Goal: Task Accomplishment & Management: Manage account settings

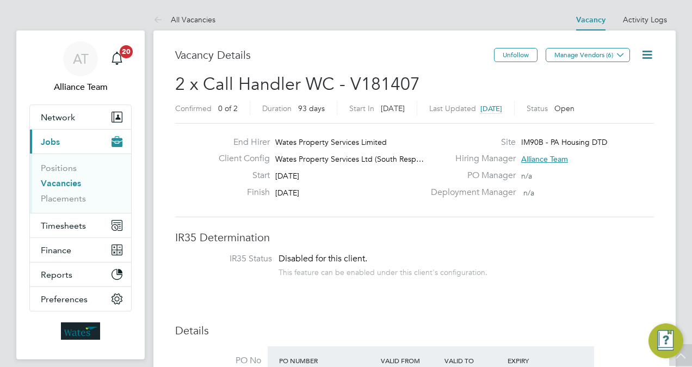
scroll to position [283, 0]
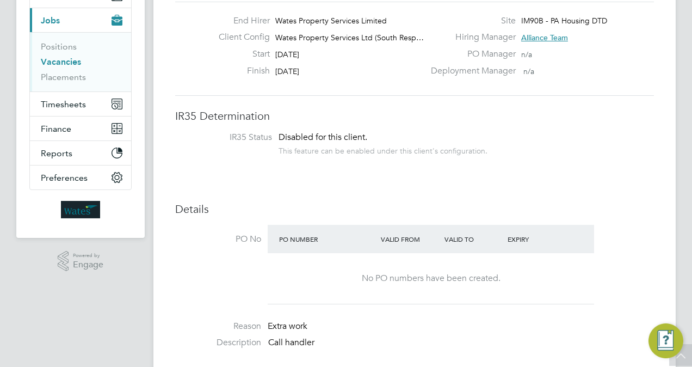
scroll to position [0, 0]
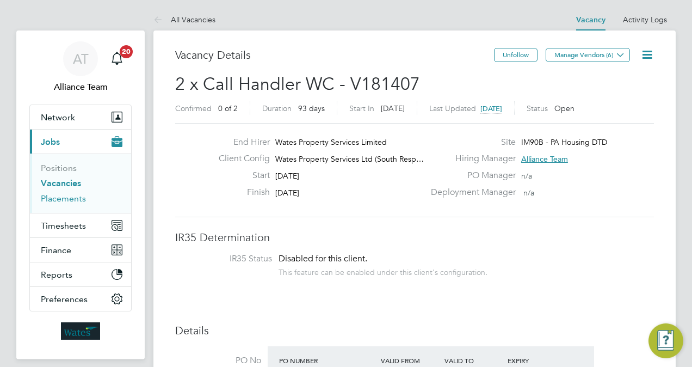
click at [63, 201] on link "Placements" at bounding box center [63, 198] width 45 height 10
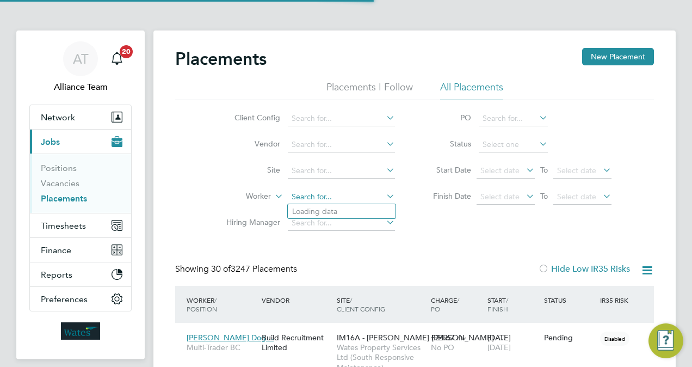
scroll to position [31, 76]
click at [340, 198] on input at bounding box center [341, 196] width 107 height 15
type input "tre bre"
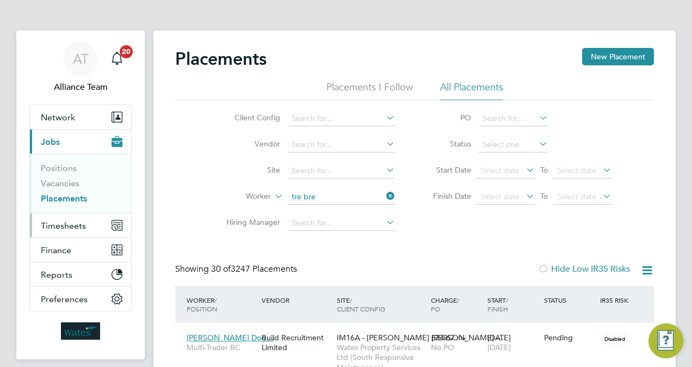
click at [77, 222] on span "Timesheets" at bounding box center [63, 225] width 45 height 10
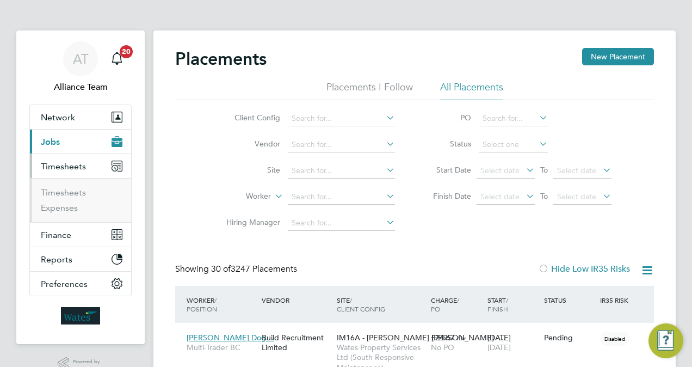
click at [65, 136] on button "Current page: Jobs" at bounding box center [80, 142] width 101 height 24
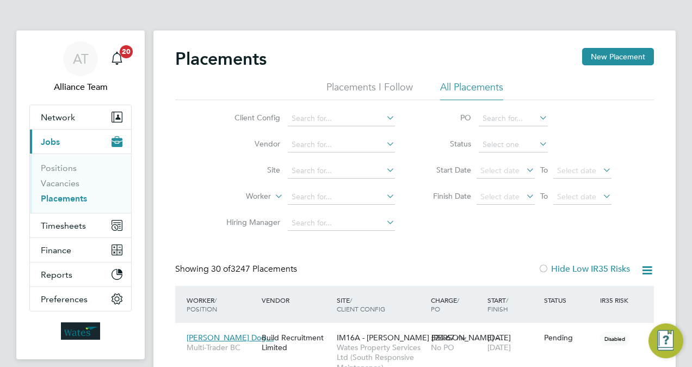
click at [73, 197] on link "Placements" at bounding box center [64, 198] width 46 height 10
click at [346, 196] on input at bounding box center [341, 196] width 107 height 15
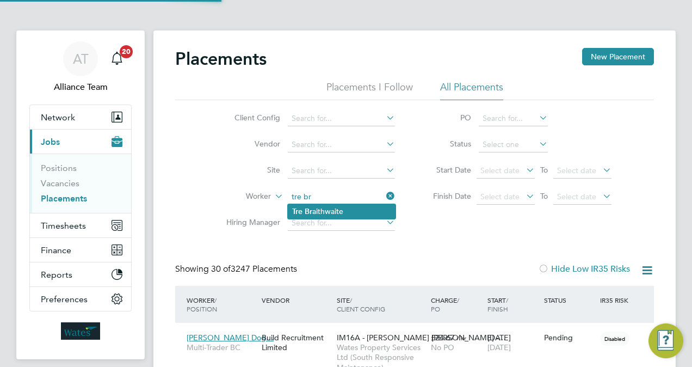
click at [363, 209] on li "Tre Br aithwaite" at bounding box center [342, 211] width 108 height 15
type input "Tre Braithwaite"
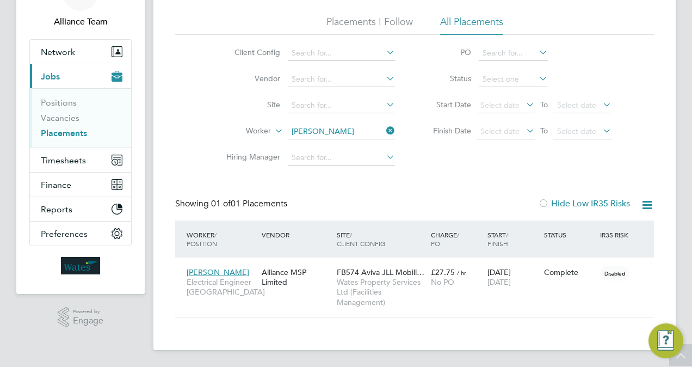
click at [382, 204] on div "Showing 01 of 01 Placements Hide Low IR35 Risks" at bounding box center [414, 209] width 479 height 22
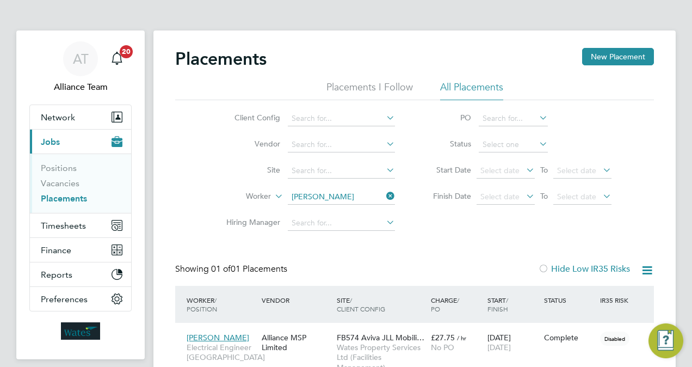
click at [423, 241] on div "Placements New Placement Placements I Follow All Placements Client Config Vendo…" at bounding box center [414, 215] width 479 height 335
click at [62, 220] on span "Timesheets" at bounding box center [63, 225] width 45 height 10
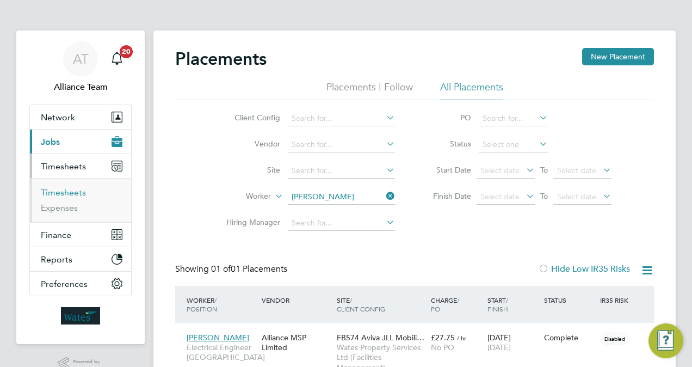
click at [66, 191] on link "Timesheets" at bounding box center [63, 192] width 45 height 10
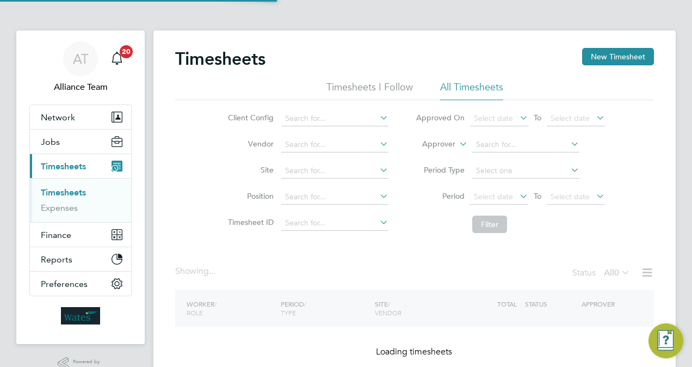
click at [442, 138] on li "Approver" at bounding box center [510, 145] width 217 height 26
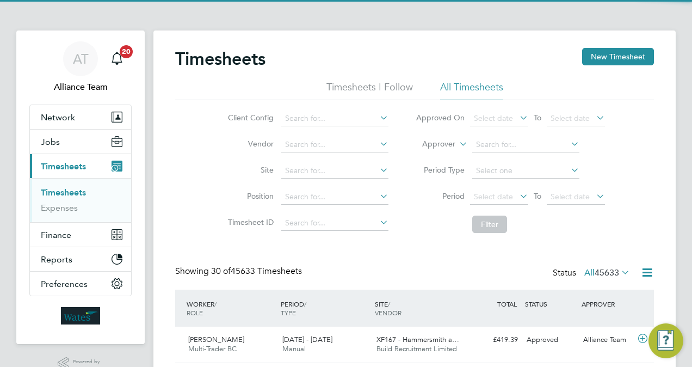
scroll to position [27, 94]
click at [439, 144] on label "Approver" at bounding box center [431, 144] width 49 height 11
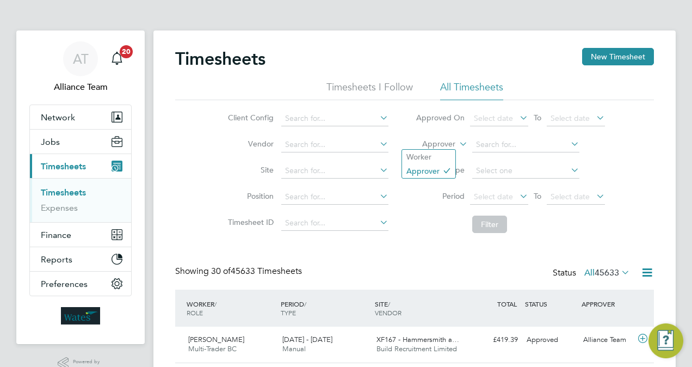
click at [437, 149] on ul "Worker Approver" at bounding box center [429, 163] width 54 height 29
click at [437, 143] on label "Approver" at bounding box center [431, 144] width 49 height 11
click at [432, 157] on li "Worker" at bounding box center [428, 157] width 53 height 14
click at [521, 143] on input at bounding box center [525, 144] width 107 height 15
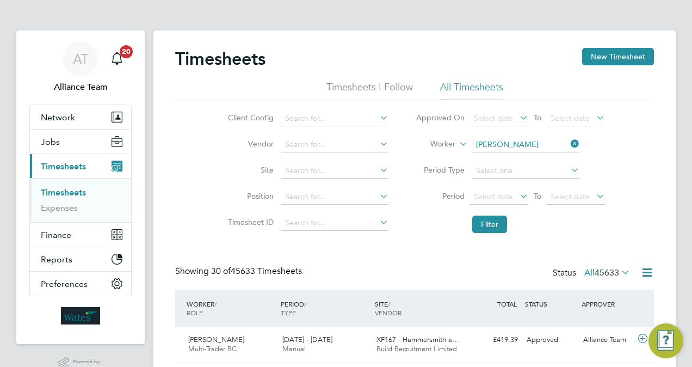
click at [524, 168] on li "Matt hew Ha rris" at bounding box center [533, 174] width 122 height 15
type input "Matthew Harris"
click at [500, 219] on button "Filter" at bounding box center [489, 224] width 35 height 17
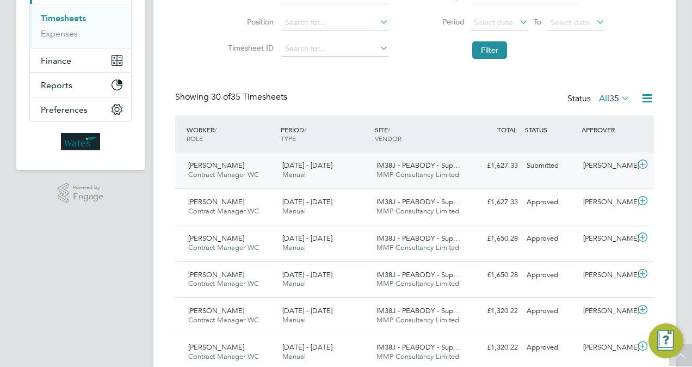
click at [517, 170] on div "£1,627.33 Submitted" at bounding box center [494, 166] width 57 height 18
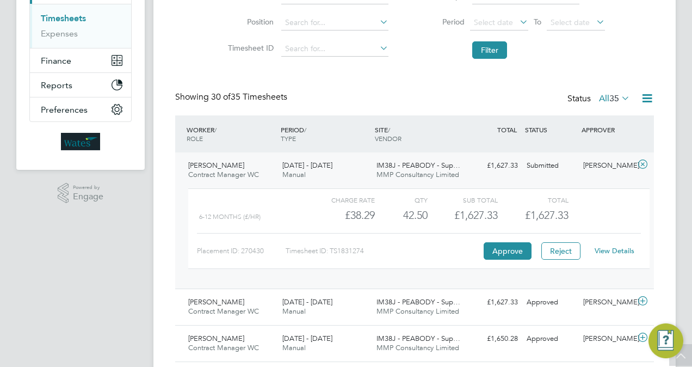
click at [606, 246] on link "View Details" at bounding box center [615, 250] width 40 height 9
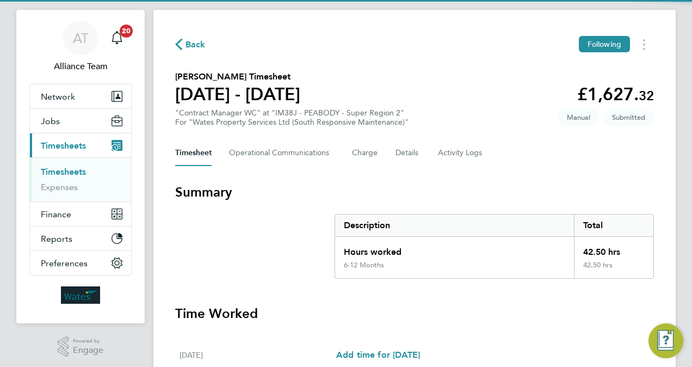
scroll to position [22, 0]
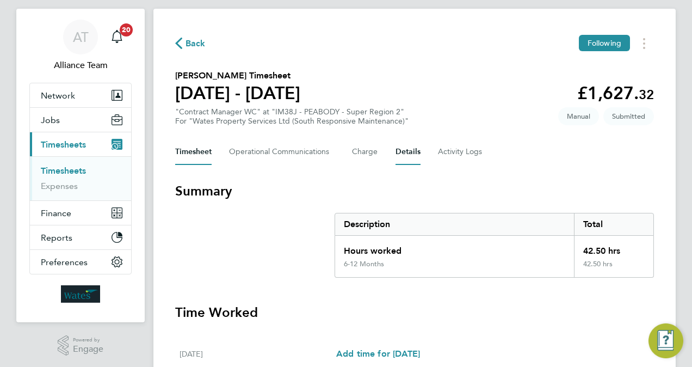
click at [396, 156] on button "Details" at bounding box center [408, 152] width 25 height 26
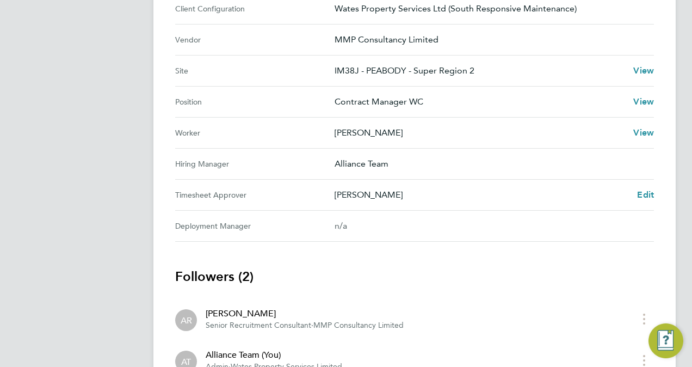
scroll to position [392, 0]
click at [632, 190] on div "Dom Fusco Edit" at bounding box center [495, 193] width 320 height 13
click at [644, 190] on span "Edit" at bounding box center [645, 193] width 17 height 10
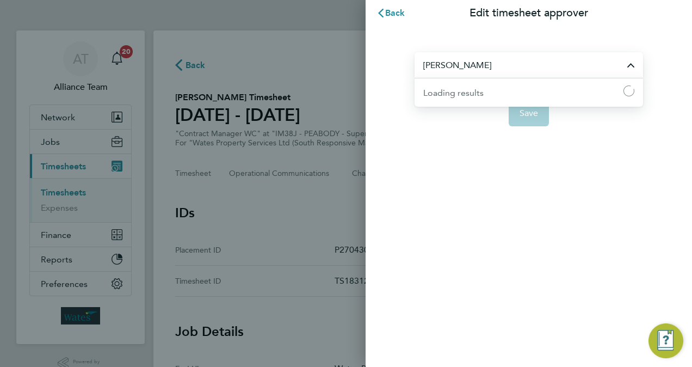
click at [540, 68] on input "Dom Fusco" at bounding box center [529, 65] width 229 height 26
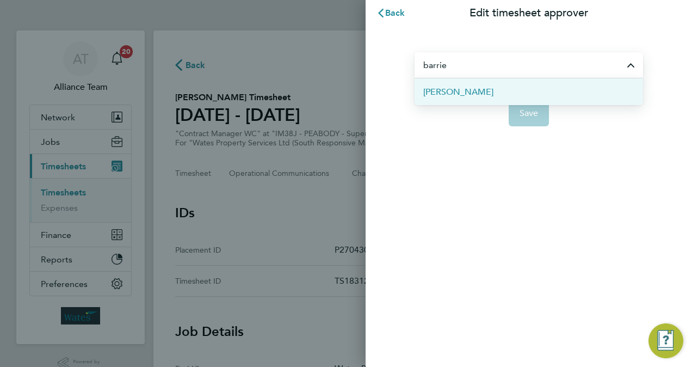
click at [524, 90] on li "Barrie O'Hare" at bounding box center [529, 91] width 229 height 27
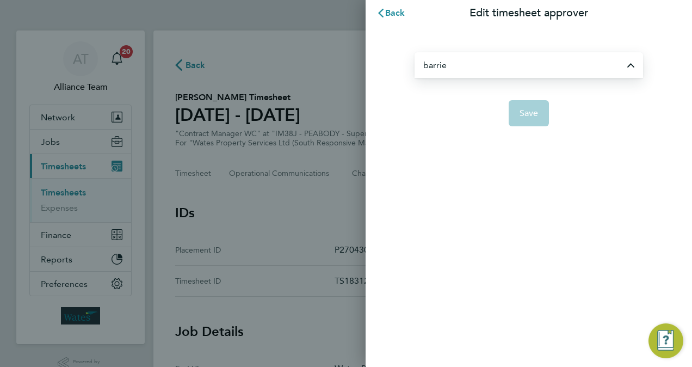
type input "Barrie O'Hare"
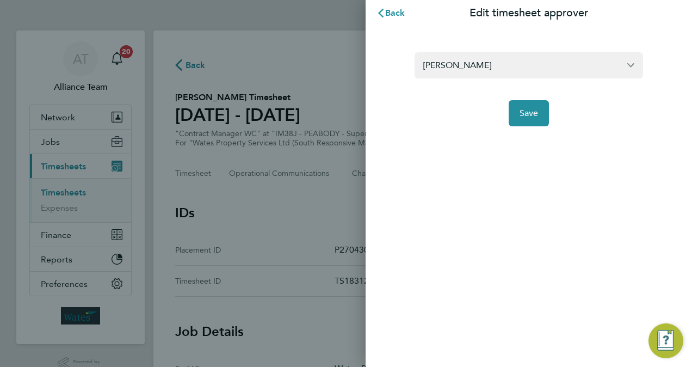
click at [533, 129] on div "Barrie O'Hare Save" at bounding box center [529, 82] width 327 height 113
click at [531, 120] on button "Save" at bounding box center [529, 113] width 41 height 26
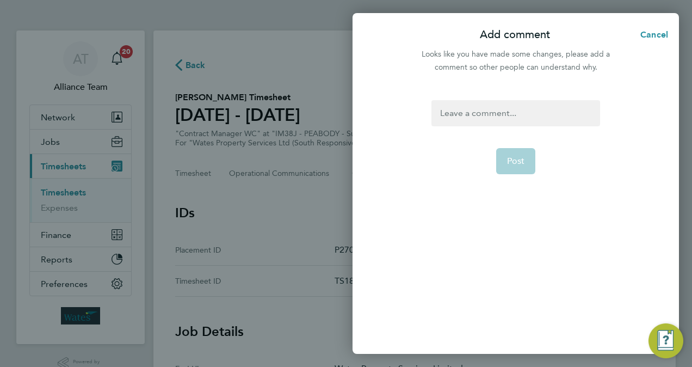
click at [505, 124] on div at bounding box center [516, 113] width 168 height 26
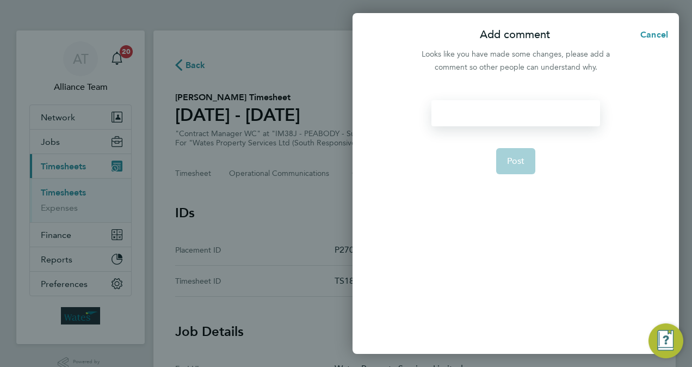
click at [505, 124] on div at bounding box center [516, 113] width 168 height 26
click at [509, 145] on form "barrie to approve Post" at bounding box center [515, 180] width 177 height 161
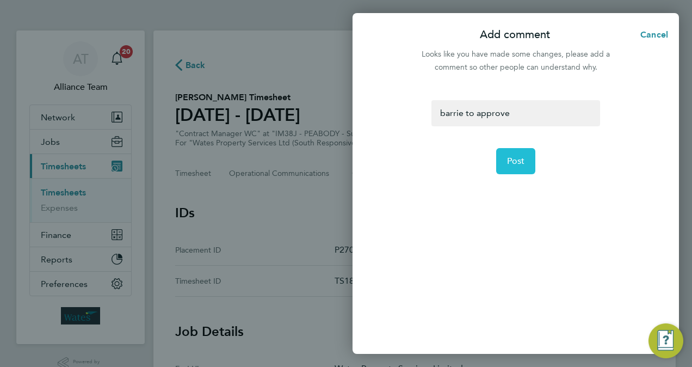
click at [512, 157] on span "Post" at bounding box center [516, 161] width 18 height 11
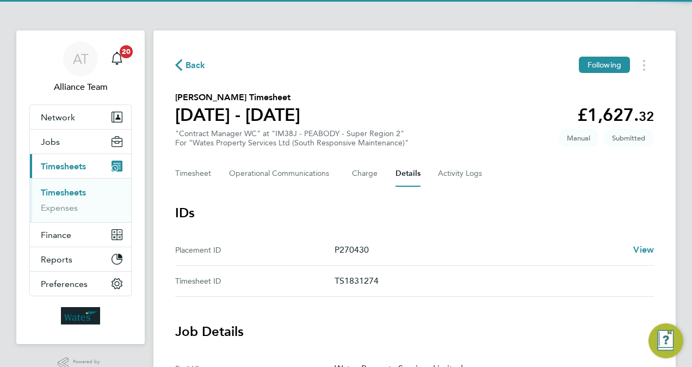
click at [314, 57] on div "Back Following" at bounding box center [414, 65] width 479 height 17
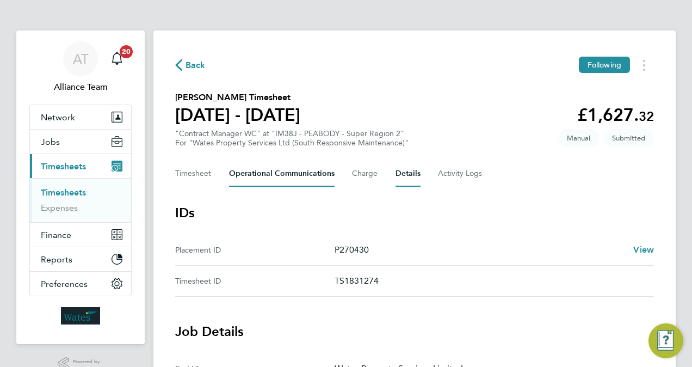
click at [263, 179] on Communications-tab "Operational Communications" at bounding box center [282, 174] width 106 height 26
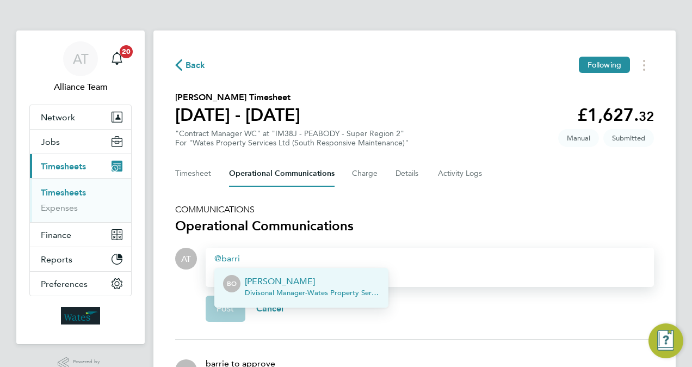
click at [270, 290] on span "Divisonal Manager - Wates Property Services Limited" at bounding box center [312, 292] width 135 height 9
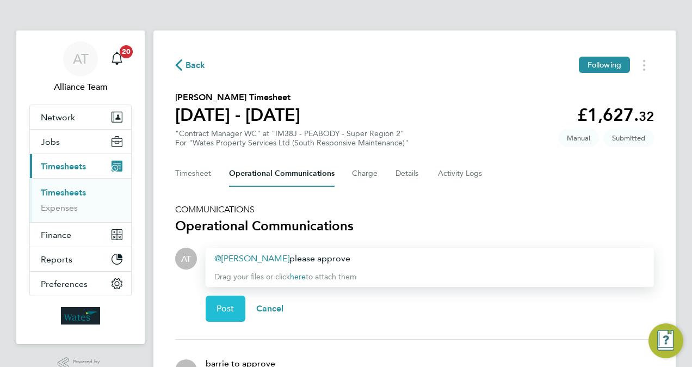
click at [242, 311] on button "Post" at bounding box center [226, 309] width 40 height 26
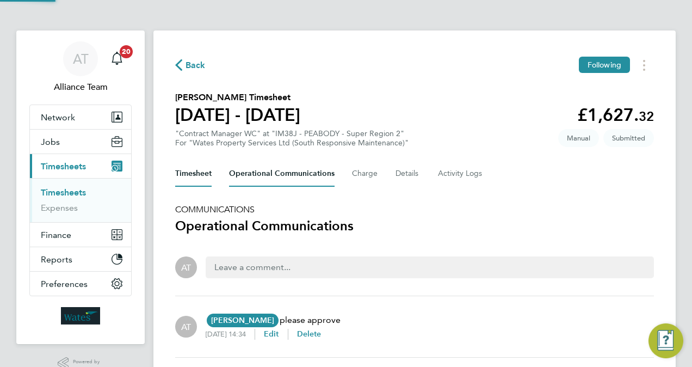
click at [198, 174] on button "Timesheet" at bounding box center [193, 174] width 36 height 26
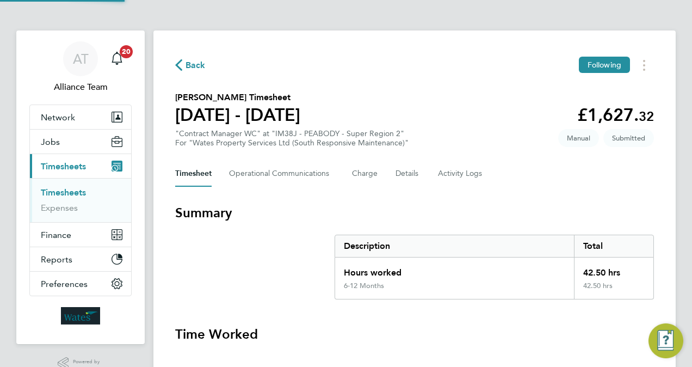
click at [462, 107] on section "Matthew Harris's Timesheet 20 - 26 Sept 2025 £1,627. 32 "Contract Manager WC" a…" at bounding box center [414, 119] width 479 height 57
click at [66, 139] on button "Jobs" at bounding box center [80, 142] width 101 height 24
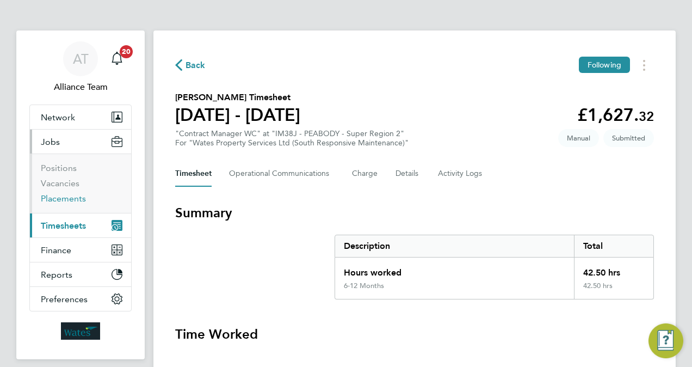
click at [65, 196] on link "Placements" at bounding box center [63, 198] width 45 height 10
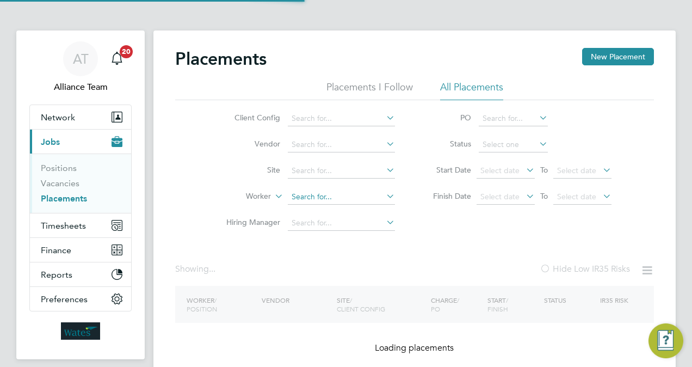
click at [325, 196] on input at bounding box center [341, 196] width 107 height 15
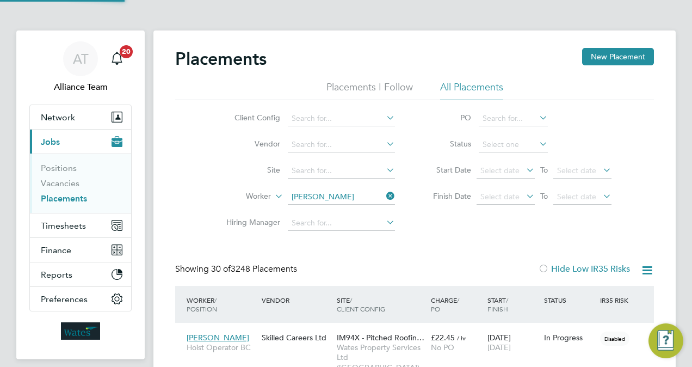
click at [357, 212] on li "James Os borne" at bounding box center [342, 211] width 108 height 15
type input "James Osborne"
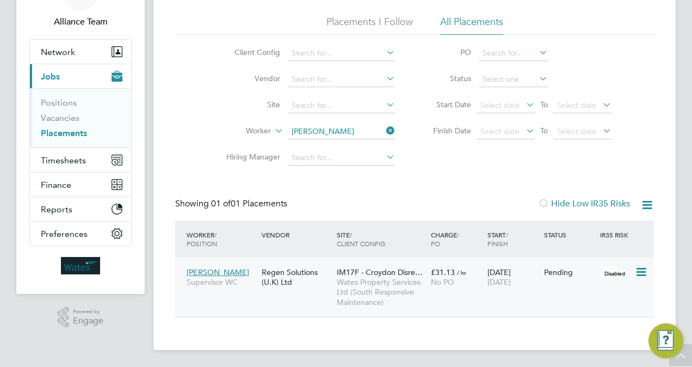
click at [374, 288] on span "Wates Property Services Ltd (South Responsive Maintenance)" at bounding box center [381, 292] width 89 height 30
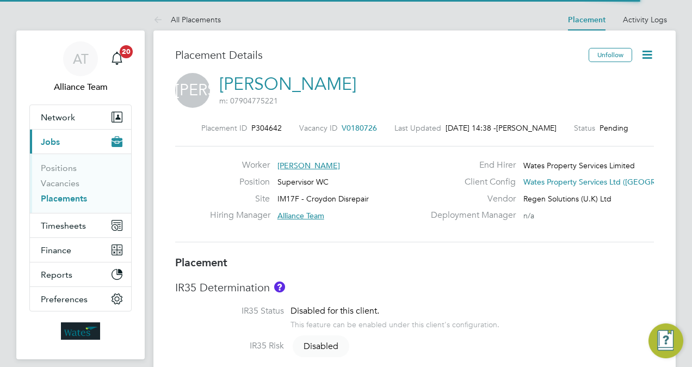
click at [654, 56] on icon at bounding box center [648, 55] width 14 height 14
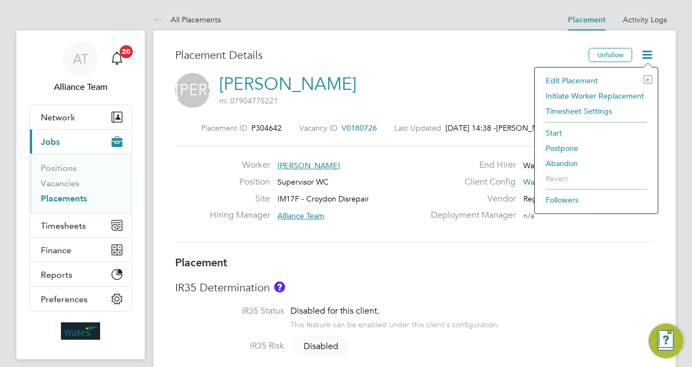
click at [591, 77] on li "Edit Placement e" at bounding box center [596, 80] width 112 height 15
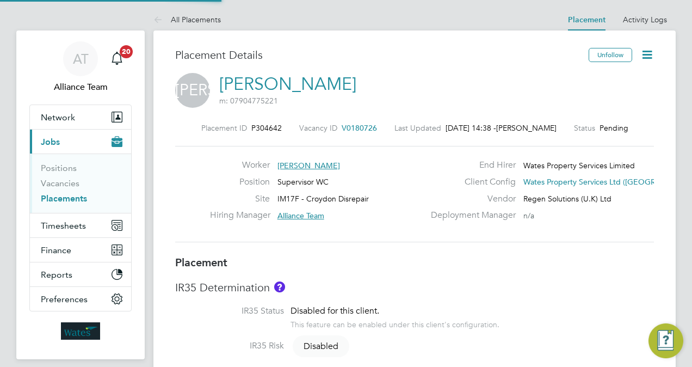
type input "Alliance Team"
type input "Summer Sampson"
type input "01 Oct 2025"
type input "01 Jan 2026"
type input "08:00"
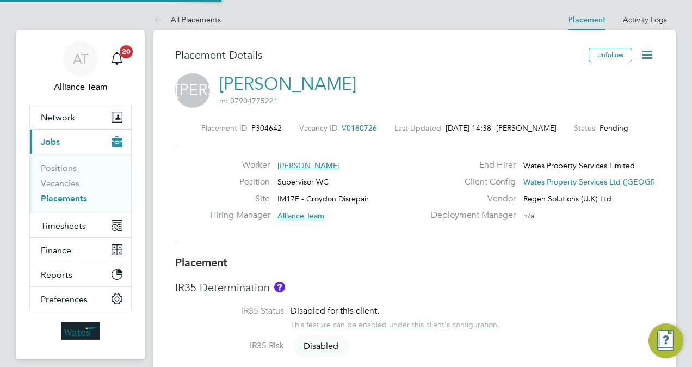
type input "17:00"
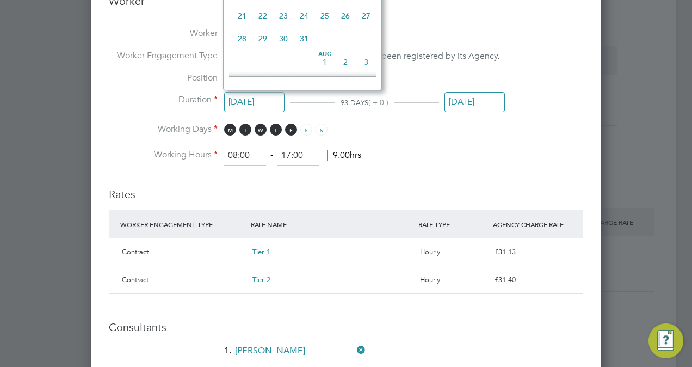
click at [245, 96] on input "01 Oct 2025" at bounding box center [254, 102] width 60 height 20
click at [243, 35] on span "13" at bounding box center [242, 33] width 21 height 21
type input "[DATE]"
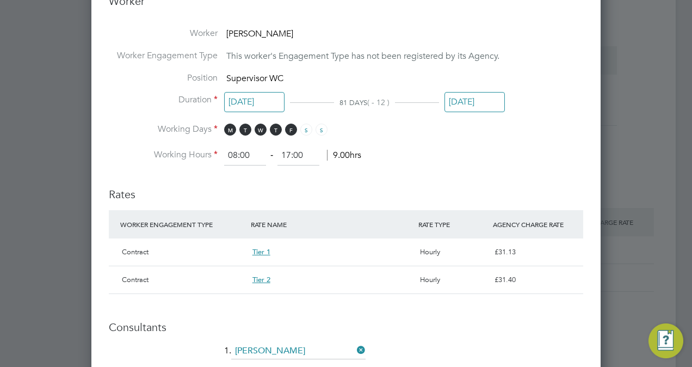
click at [406, 168] on ng-form "Deployment End Hirer Wates Property Services Limited Client Config Wates Proper…" at bounding box center [346, 111] width 475 height 1103
click at [462, 102] on input "01 Jan 2026" at bounding box center [475, 102] width 60 height 20
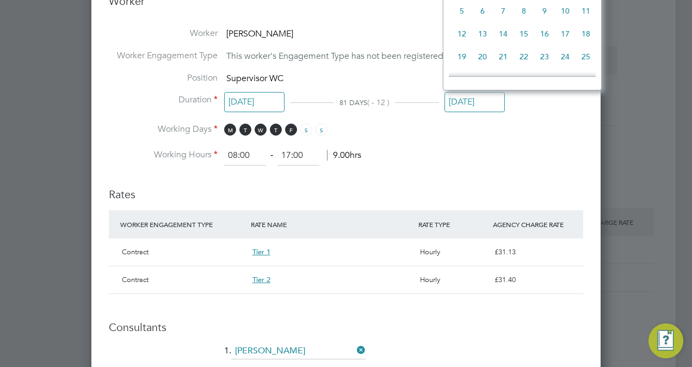
click at [481, 40] on span "13" at bounding box center [482, 33] width 21 height 21
type input "[DATE]"
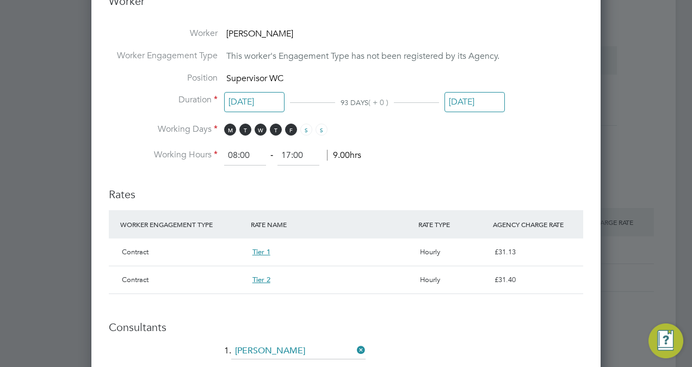
click at [465, 137] on li "Working Days M T W T F S S" at bounding box center [346, 135] width 475 height 22
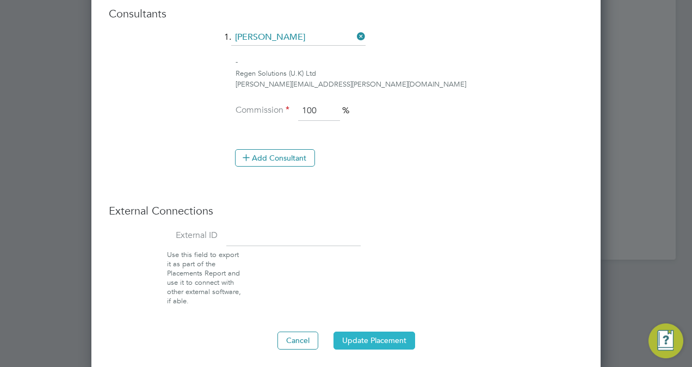
click at [363, 334] on button "Update Placement" at bounding box center [375, 339] width 82 height 17
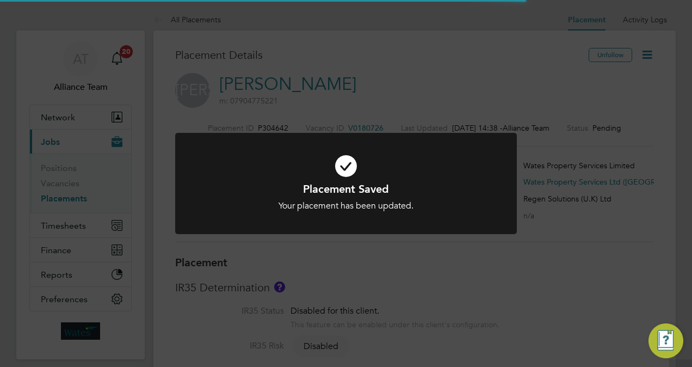
click at [425, 32] on div "Placement Saved Your placement has been updated. Cancel Okay" at bounding box center [346, 183] width 692 height 367
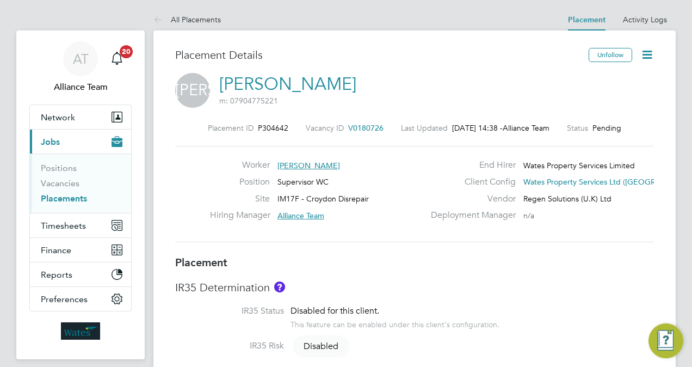
click at [299, 81] on link "[PERSON_NAME]" at bounding box center [287, 83] width 137 height 21
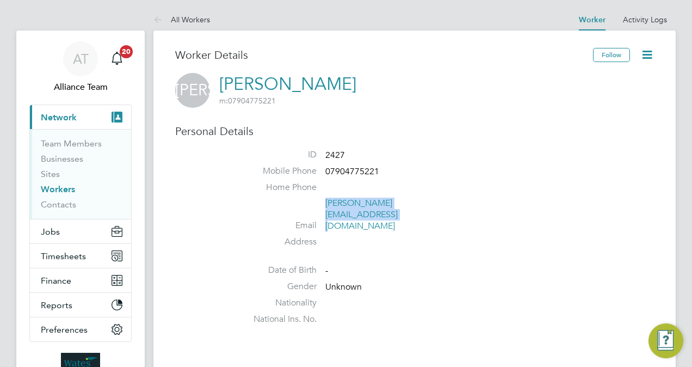
drag, startPoint x: 469, startPoint y: 204, endPoint x: 326, endPoint y: 206, distance: 143.2
click at [326, 206] on li "Email james.osborne94@hotmail.co.uk" at bounding box center [448, 217] width 414 height 38
copy link "james.osborne94@hotmail.co.uk"
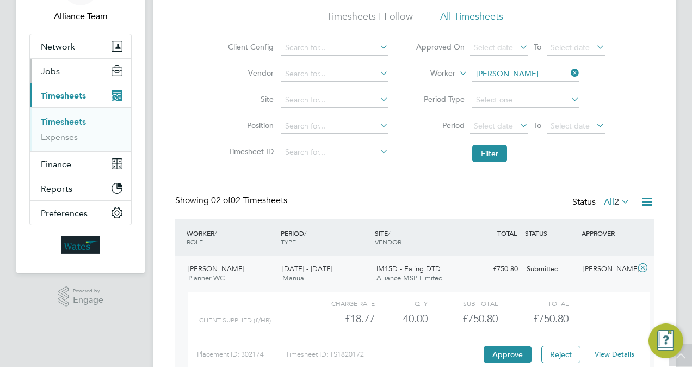
click at [44, 74] on span "Jobs" at bounding box center [50, 71] width 19 height 10
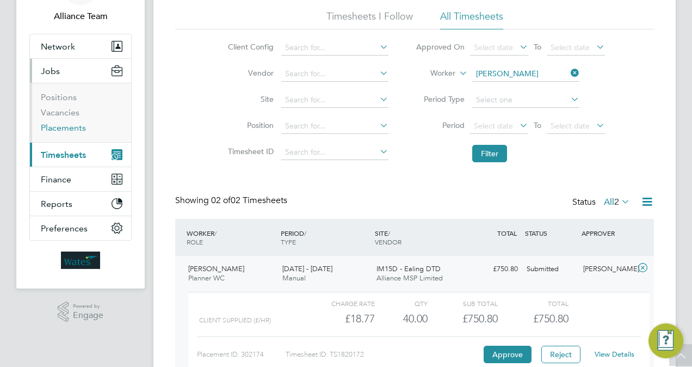
click at [58, 126] on link "Placements" at bounding box center [63, 127] width 45 height 10
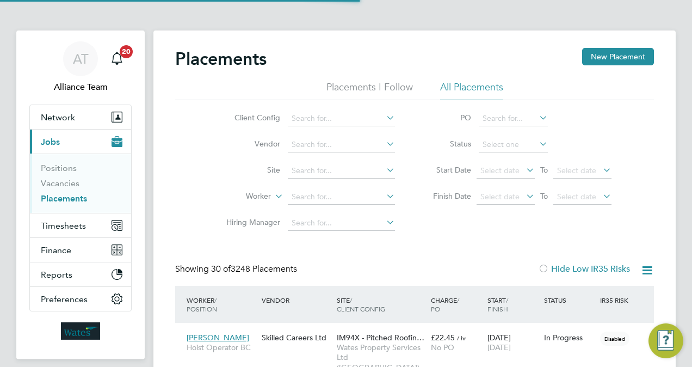
scroll to position [5, 5]
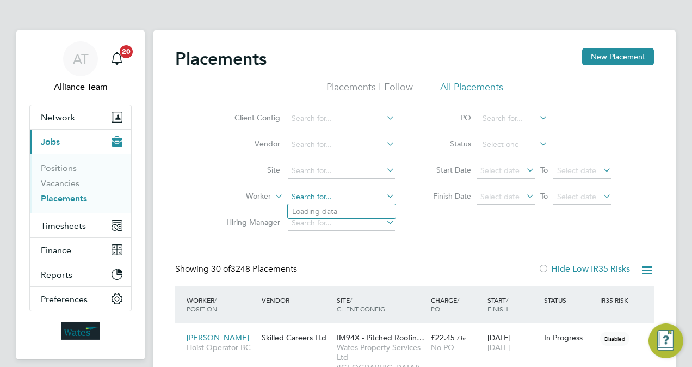
click at [318, 192] on input at bounding box center [341, 196] width 107 height 15
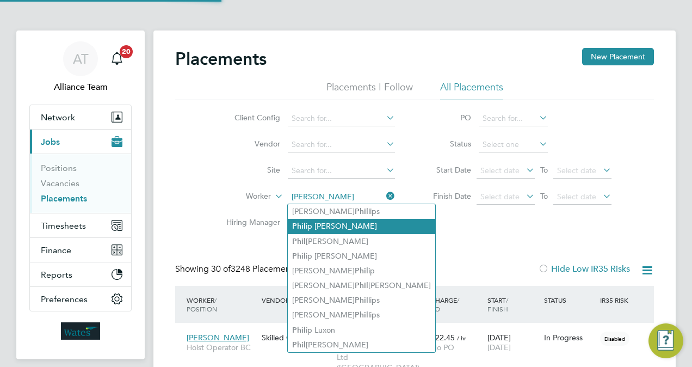
click at [361, 225] on li "[PERSON_NAME] ip [PERSON_NAME]" at bounding box center [362, 226] width 148 height 15
type input "[PERSON_NAME]"
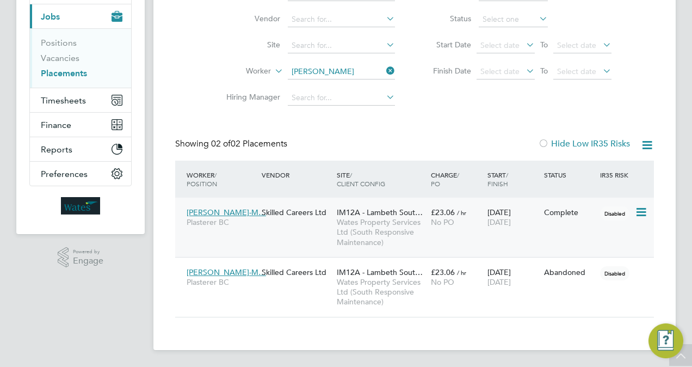
click at [446, 219] on span "No PO" at bounding box center [442, 222] width 23 height 10
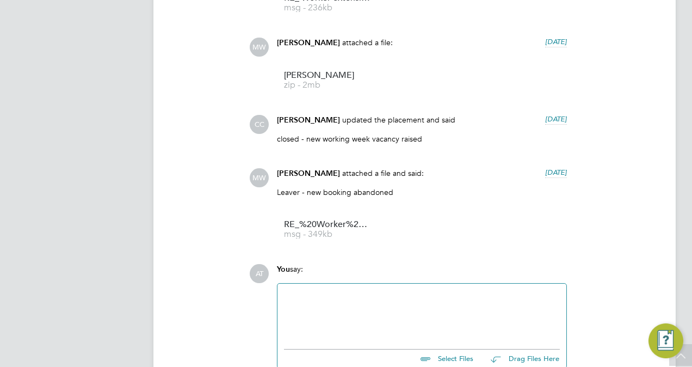
scroll to position [1067, 0]
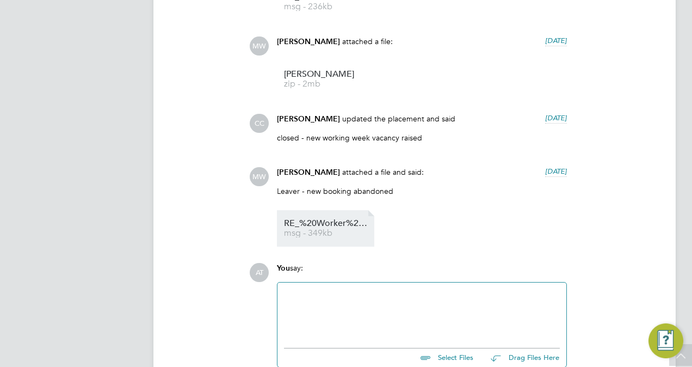
click at [330, 233] on span "msg - 349kb" at bounding box center [327, 233] width 87 height 8
